Goal: Transaction & Acquisition: Purchase product/service

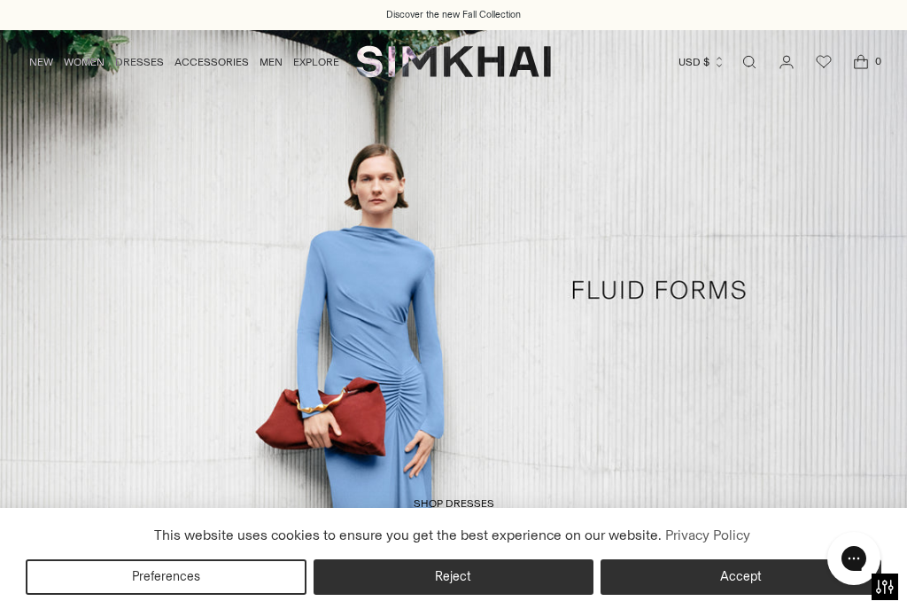
click at [755, 59] on icon "Open search modal" at bounding box center [749, 62] width 19 height 14
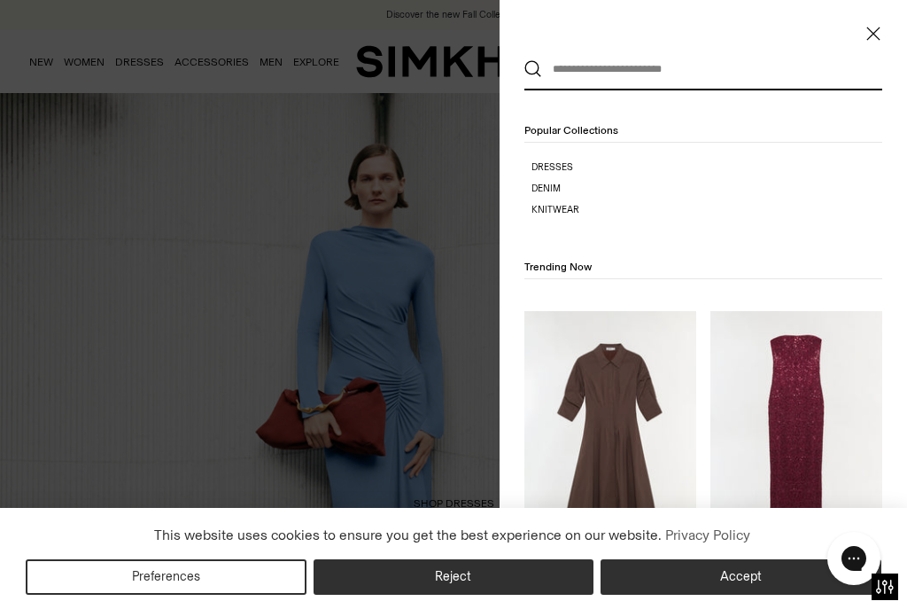
click at [618, 70] on input "text" at bounding box center [699, 69] width 315 height 39
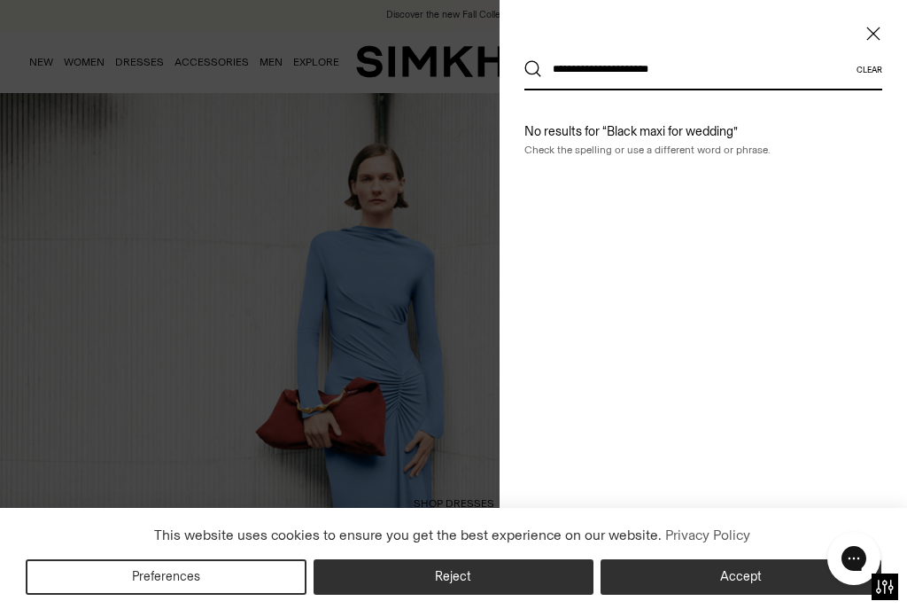
type input "**********"
click at [533, 69] on button "Search" at bounding box center [534, 69] width 18 height 18
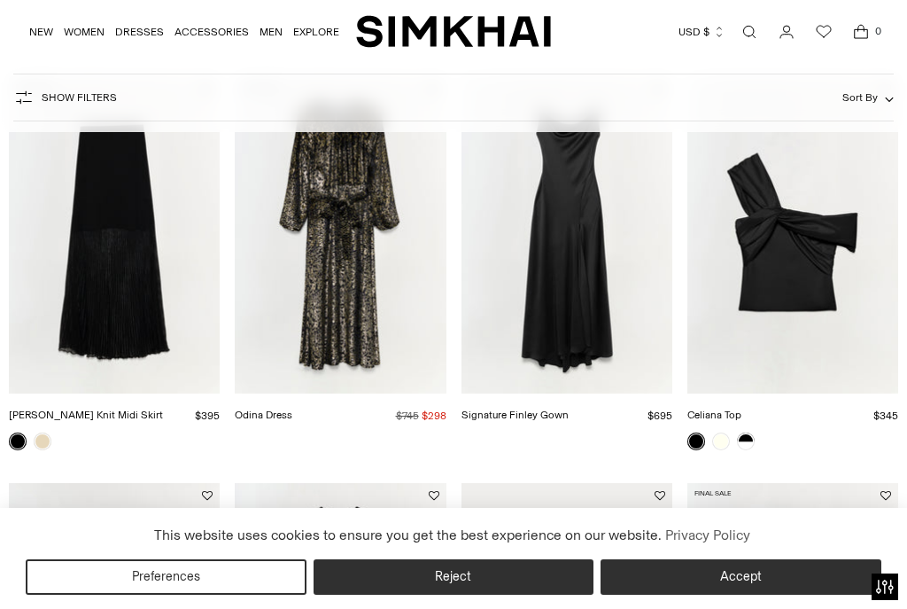
scroll to position [187, 0]
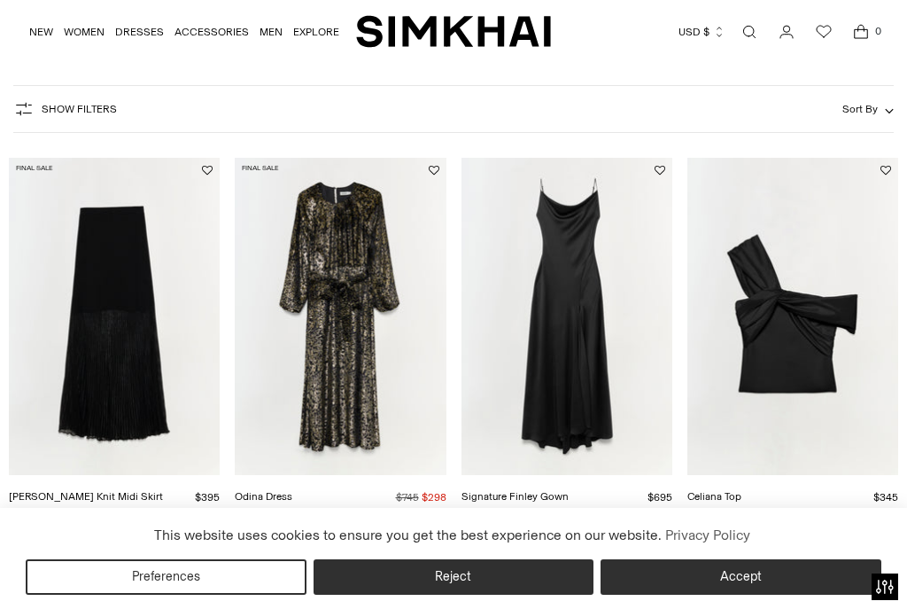
click at [353, 329] on img "Odina Dress" at bounding box center [340, 316] width 211 height 316
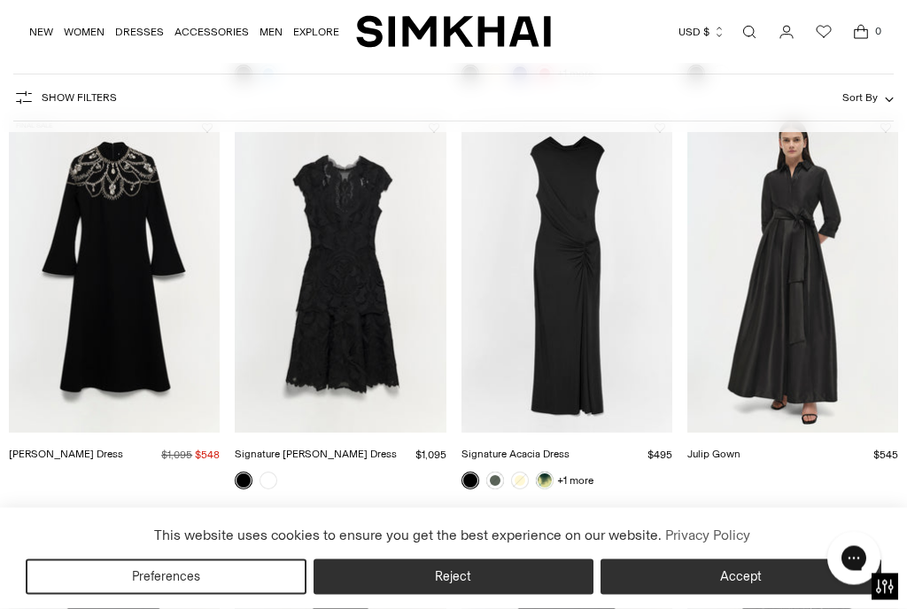
scroll to position [1042, 0]
click at [111, 291] on img "Odetta Dress" at bounding box center [114, 273] width 211 height 316
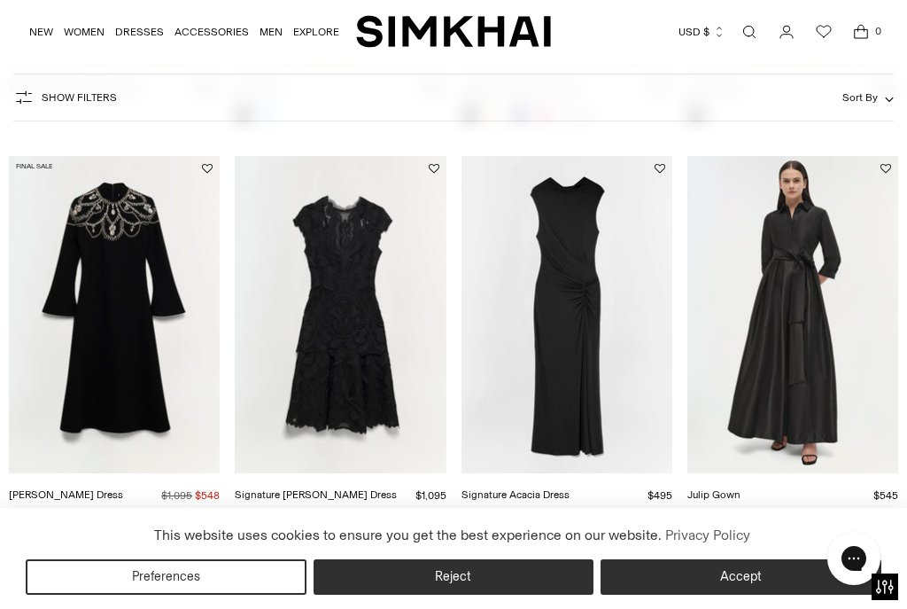
scroll to position [999, 0]
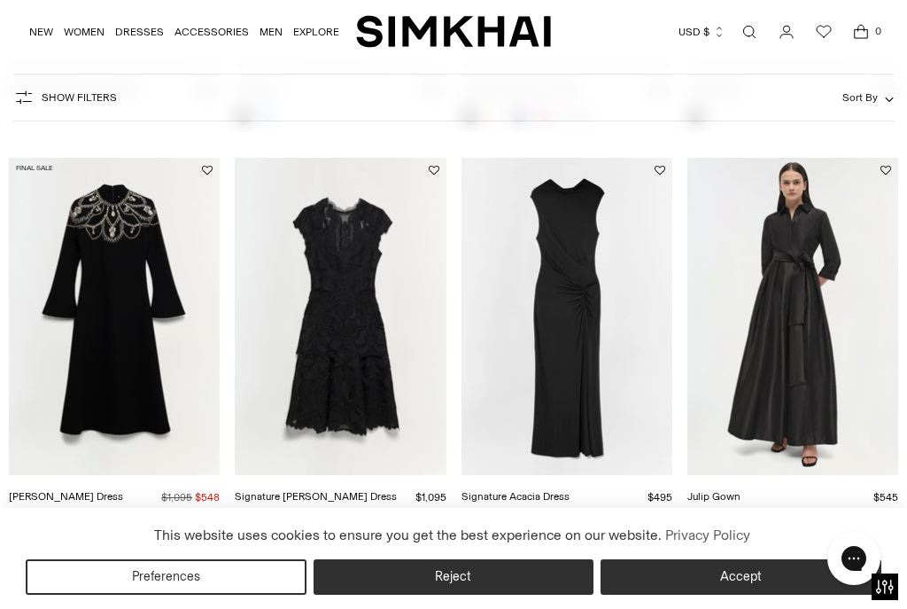
click at [851, 314] on img "Julip Gown" at bounding box center [793, 316] width 211 height 316
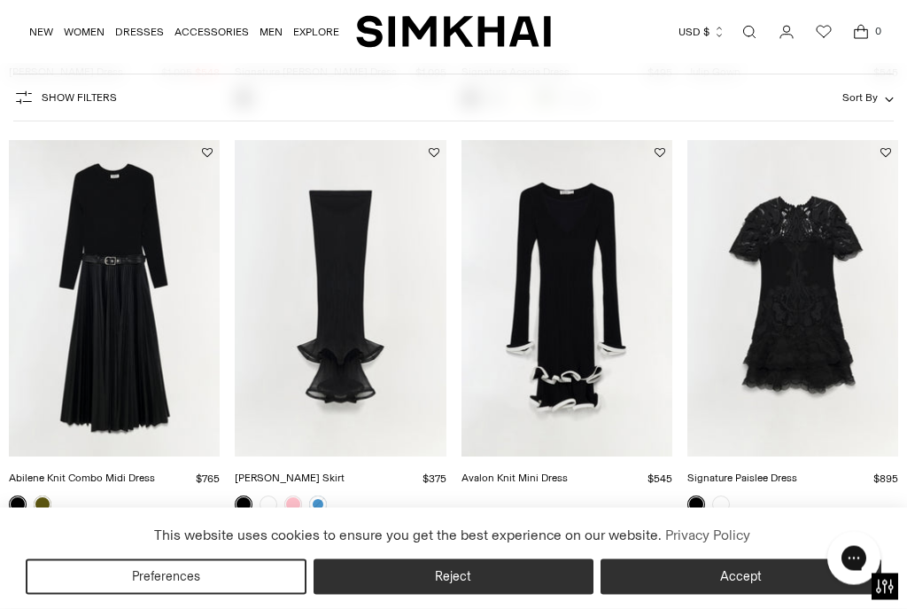
scroll to position [1424, 0]
click at [105, 304] on img "Abilene Knit Combo Midi Dress" at bounding box center [114, 298] width 211 height 316
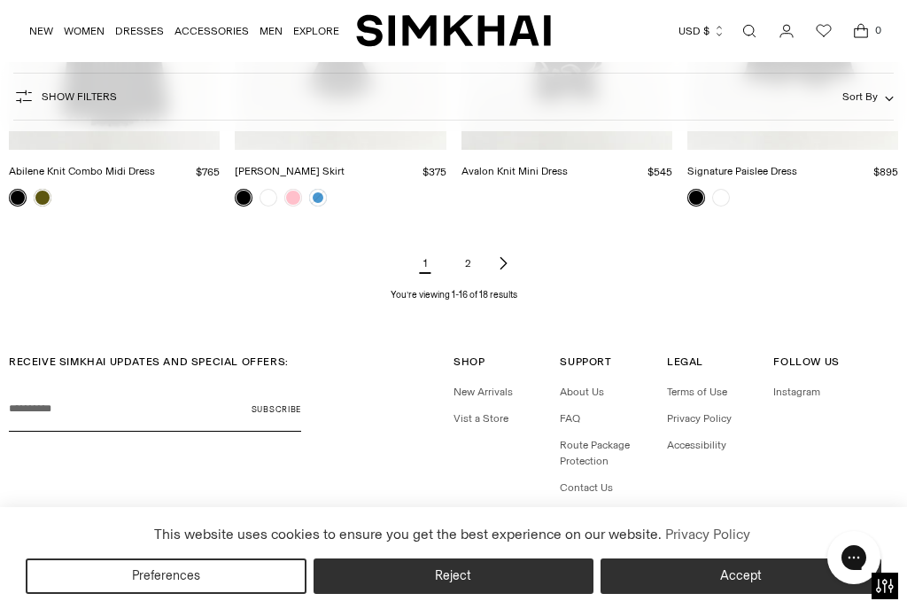
scroll to position [1785, 0]
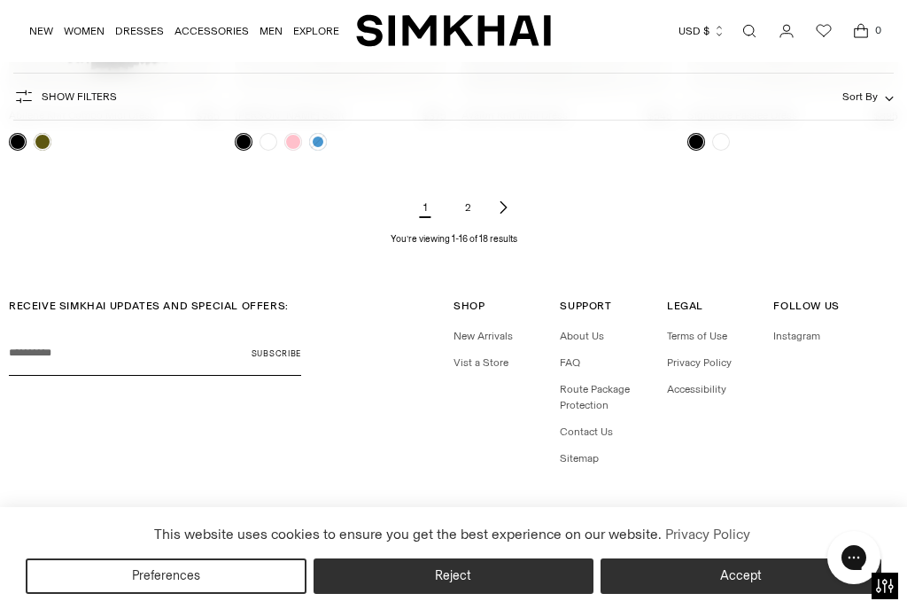
click at [463, 216] on link "2" at bounding box center [467, 207] width 35 height 35
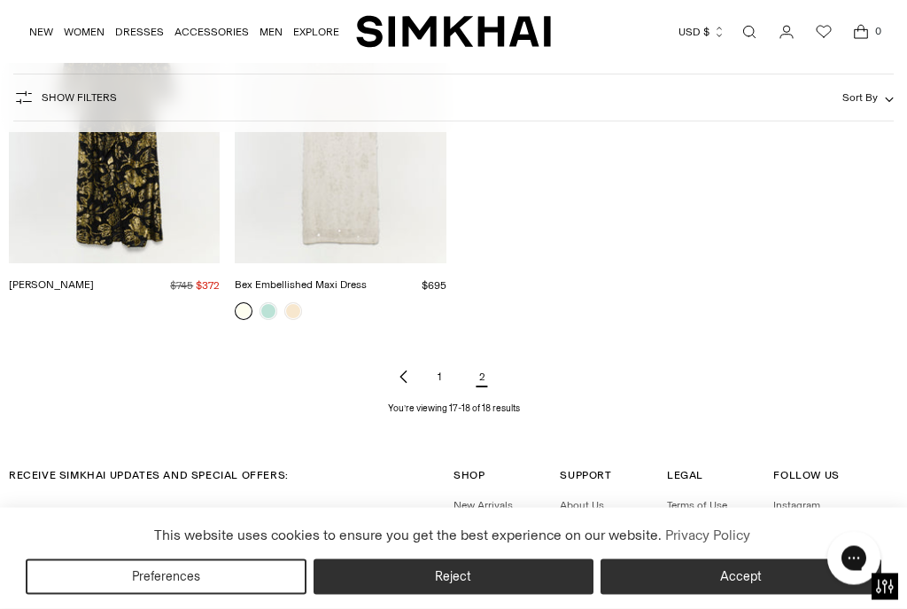
scroll to position [399, 0]
click at [330, 212] on img "Bex Embellished Maxi Dress" at bounding box center [340, 104] width 211 height 316
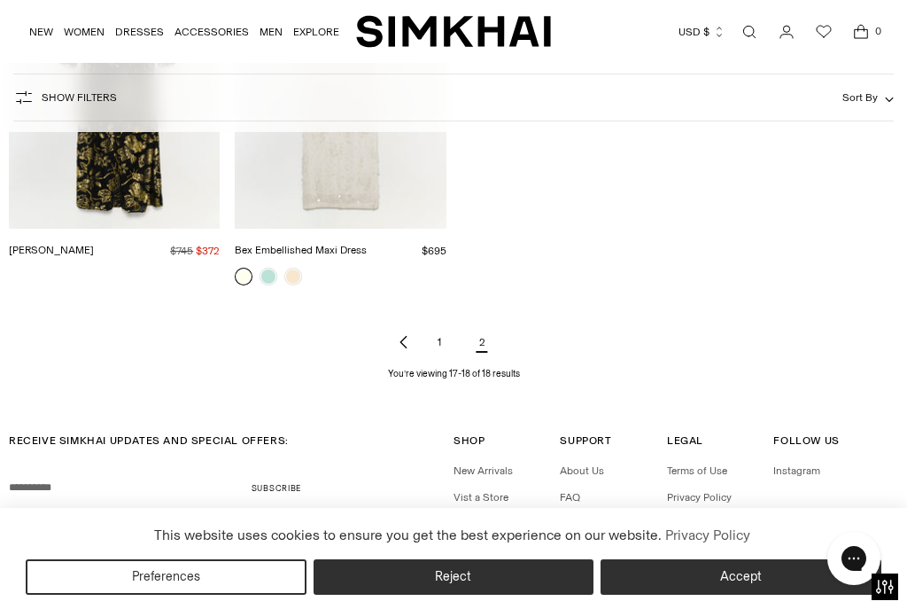
click at [762, 46] on span "Open search modal" at bounding box center [749, 31] width 35 height 35
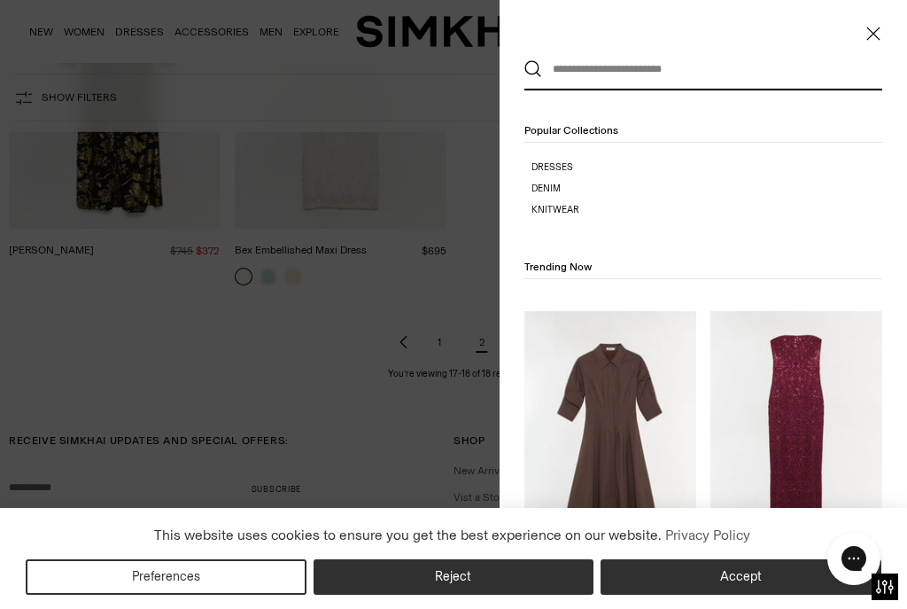
scroll to position [0, 0]
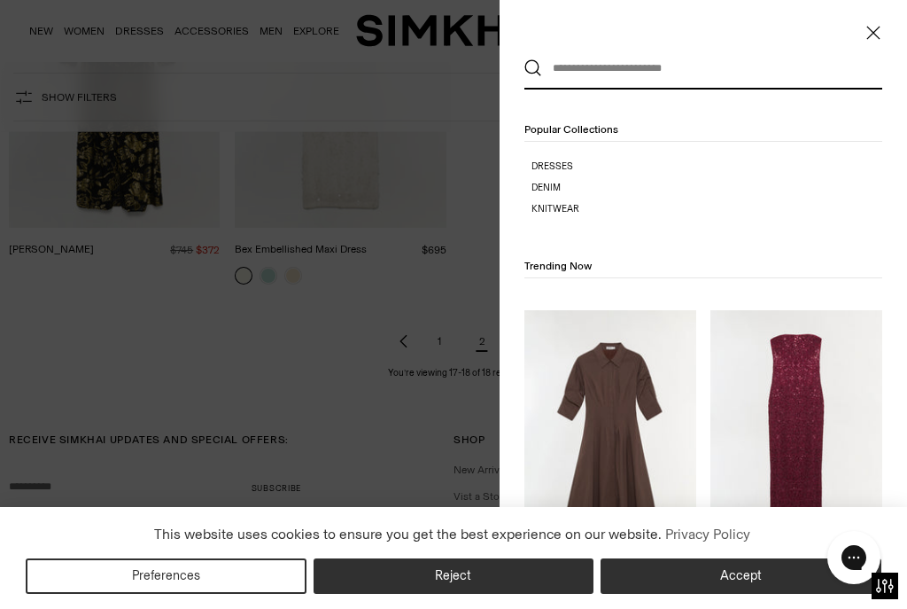
click at [579, 68] on input "text" at bounding box center [699, 69] width 315 height 39
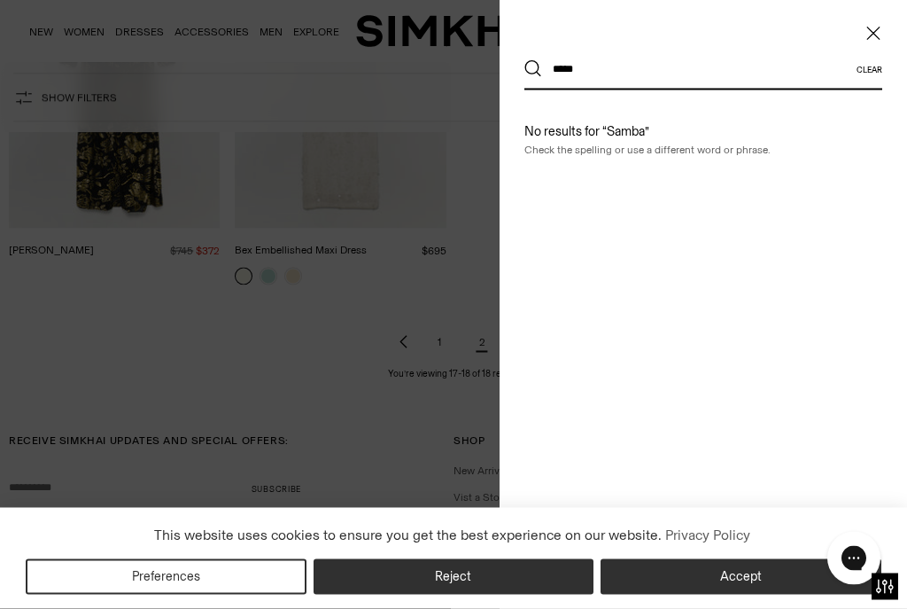
type input "*****"
click at [533, 69] on button "Search" at bounding box center [534, 69] width 18 height 18
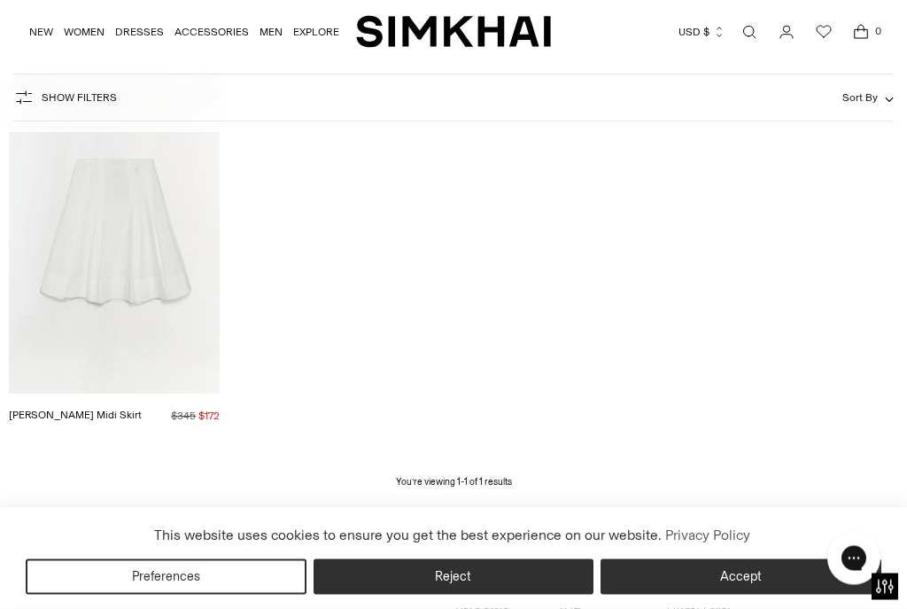
scroll to position [268, 0]
click at [118, 246] on img "Samantha Cotton Midi Skirt" at bounding box center [114, 234] width 211 height 316
